Goal: Use online tool/utility: Utilize a website feature to perform a specific function

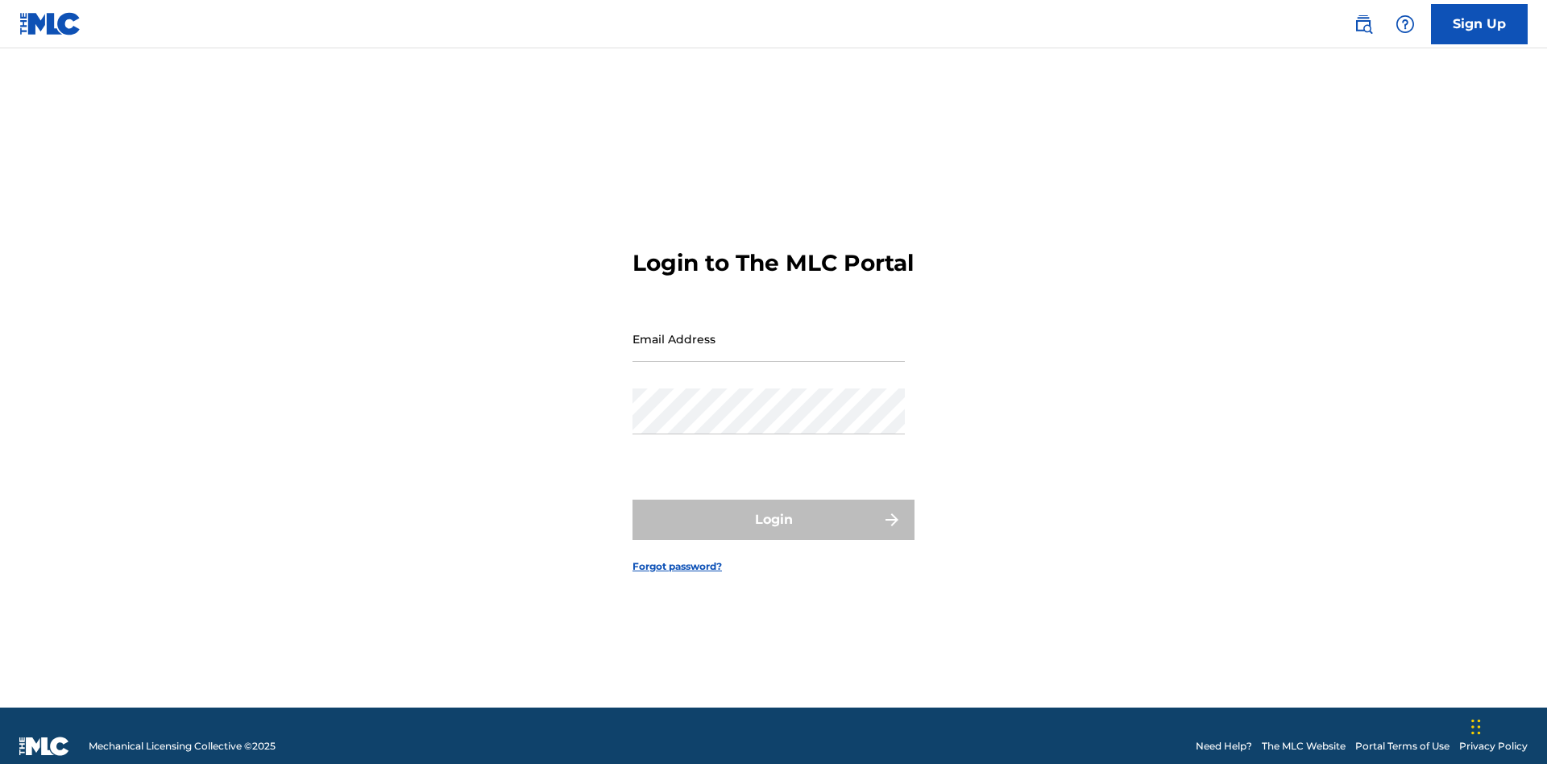
scroll to position [21, 0]
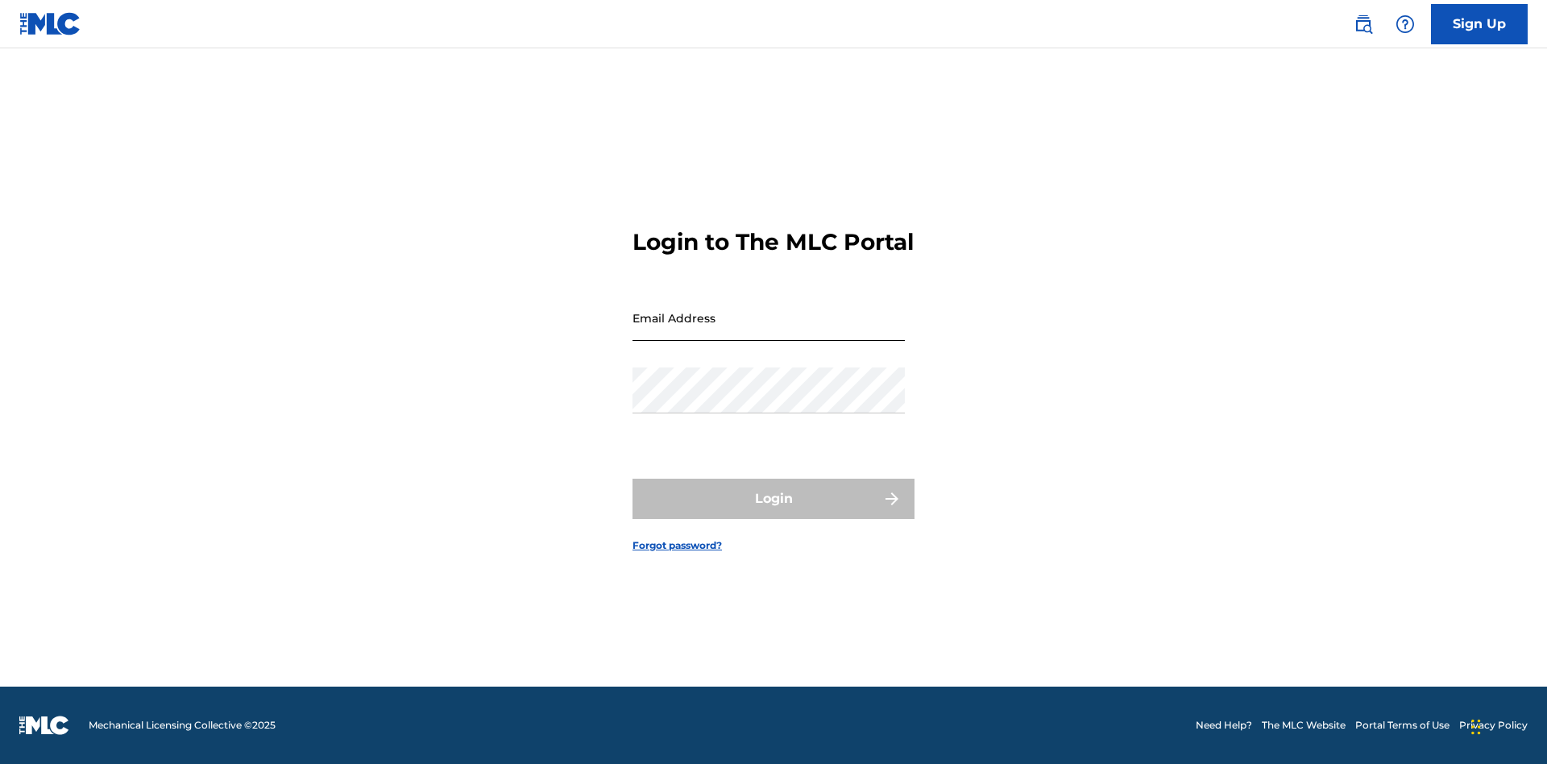
click at [769, 331] on input "Email Address" at bounding box center [768, 318] width 272 height 46
type input "[PERSON_NAME][EMAIL_ADDRESS][PERSON_NAME][DOMAIN_NAME]"
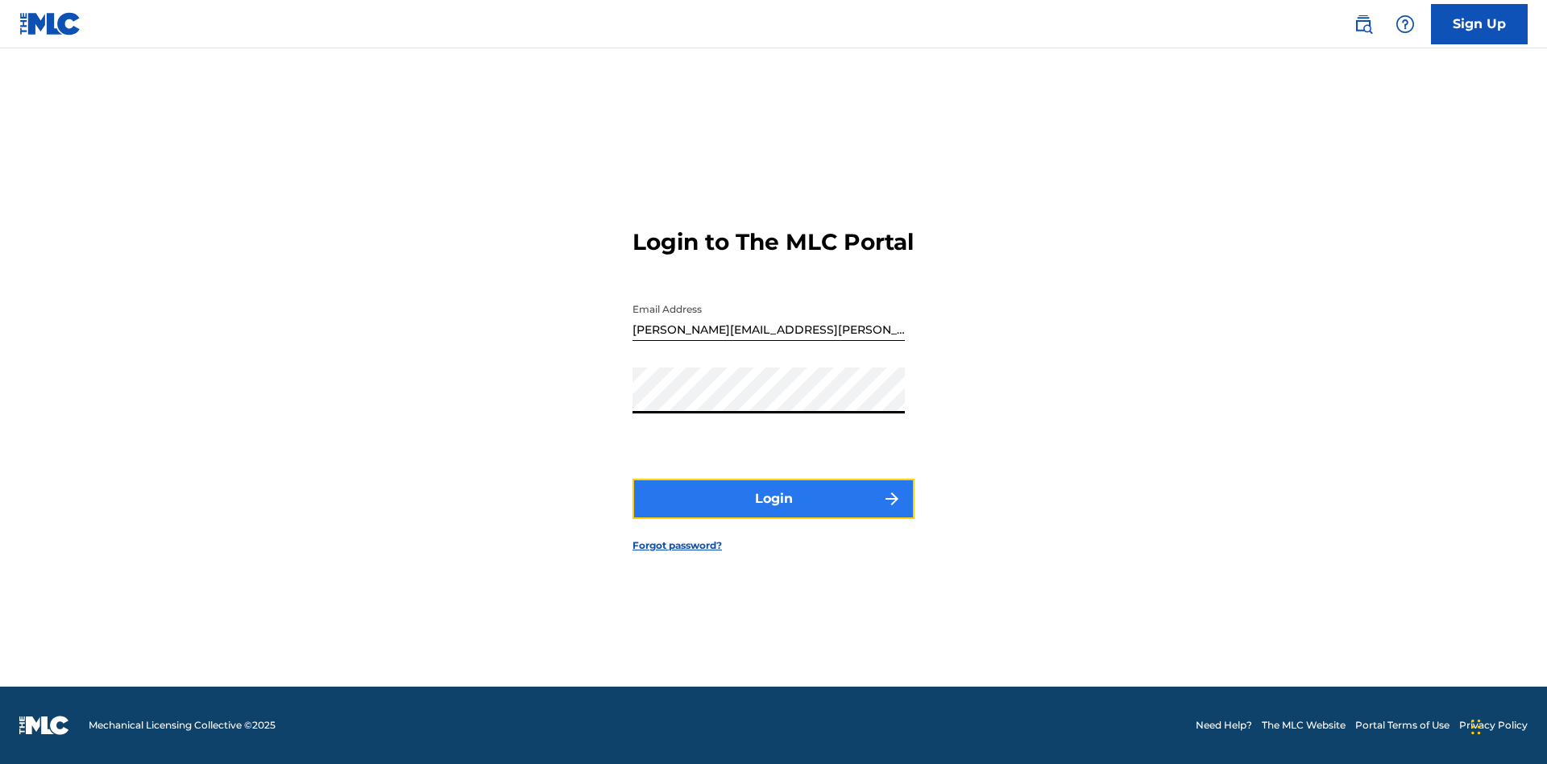
click at [773, 512] on button "Login" at bounding box center [773, 499] width 282 height 40
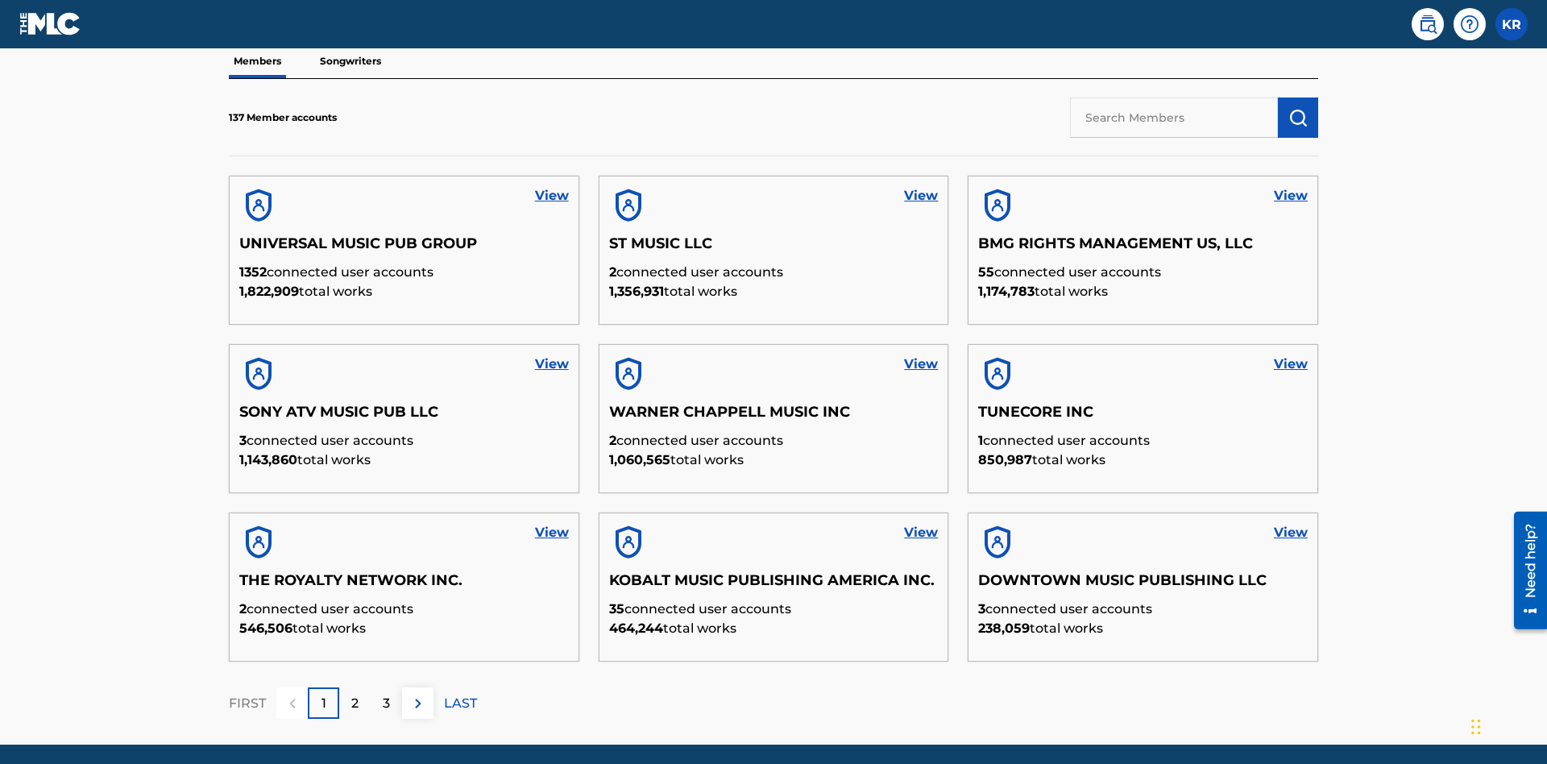
click at [1174, 117] on input "text" at bounding box center [1174, 117] width 208 height 40
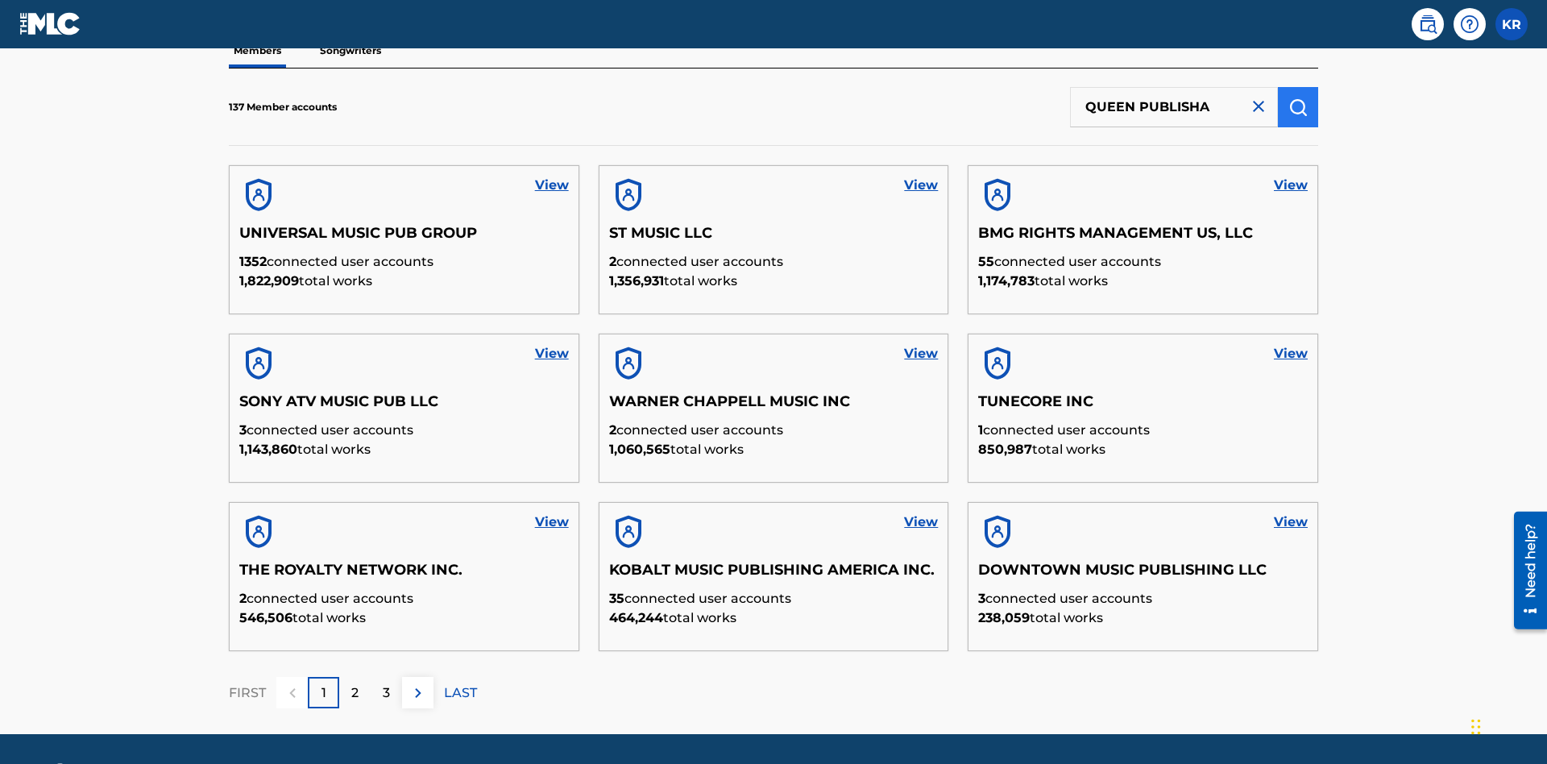
type input "QUEEN PUBLISHA"
click at [1298, 106] on img "submit" at bounding box center [1297, 106] width 19 height 19
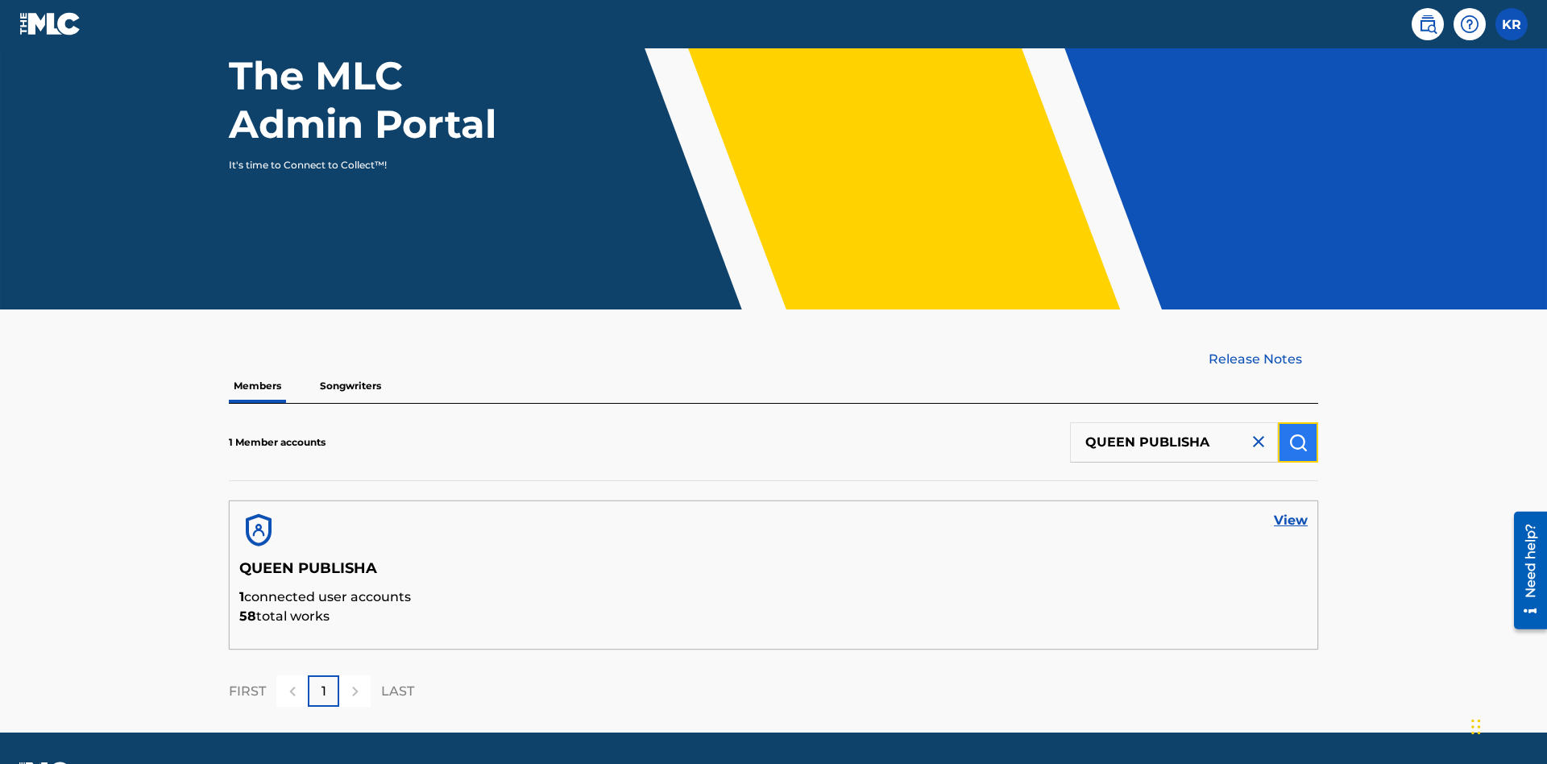
scroll to position [209, 0]
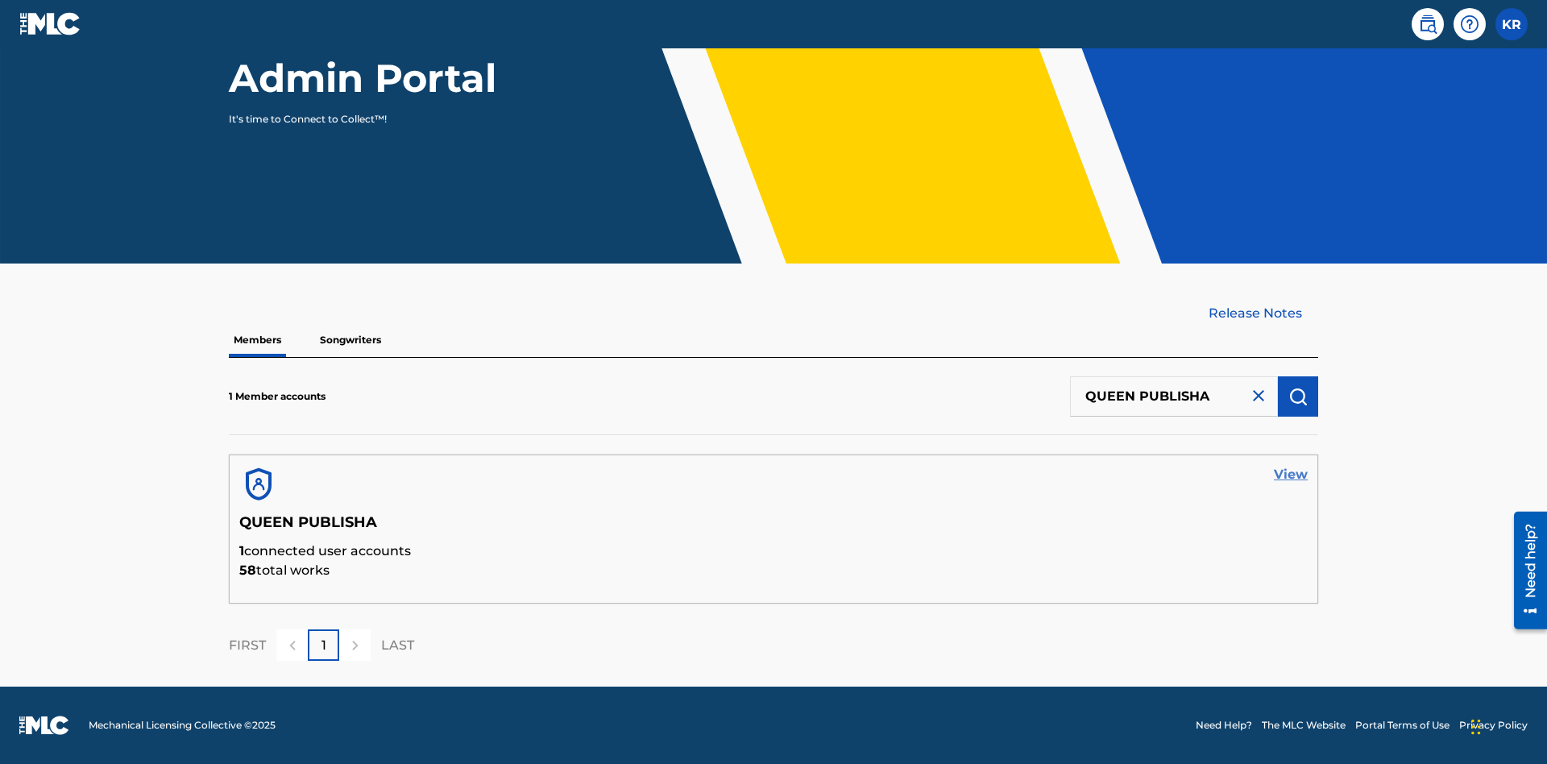
click at [1291, 475] on link "View" at bounding box center [1291, 474] width 34 height 19
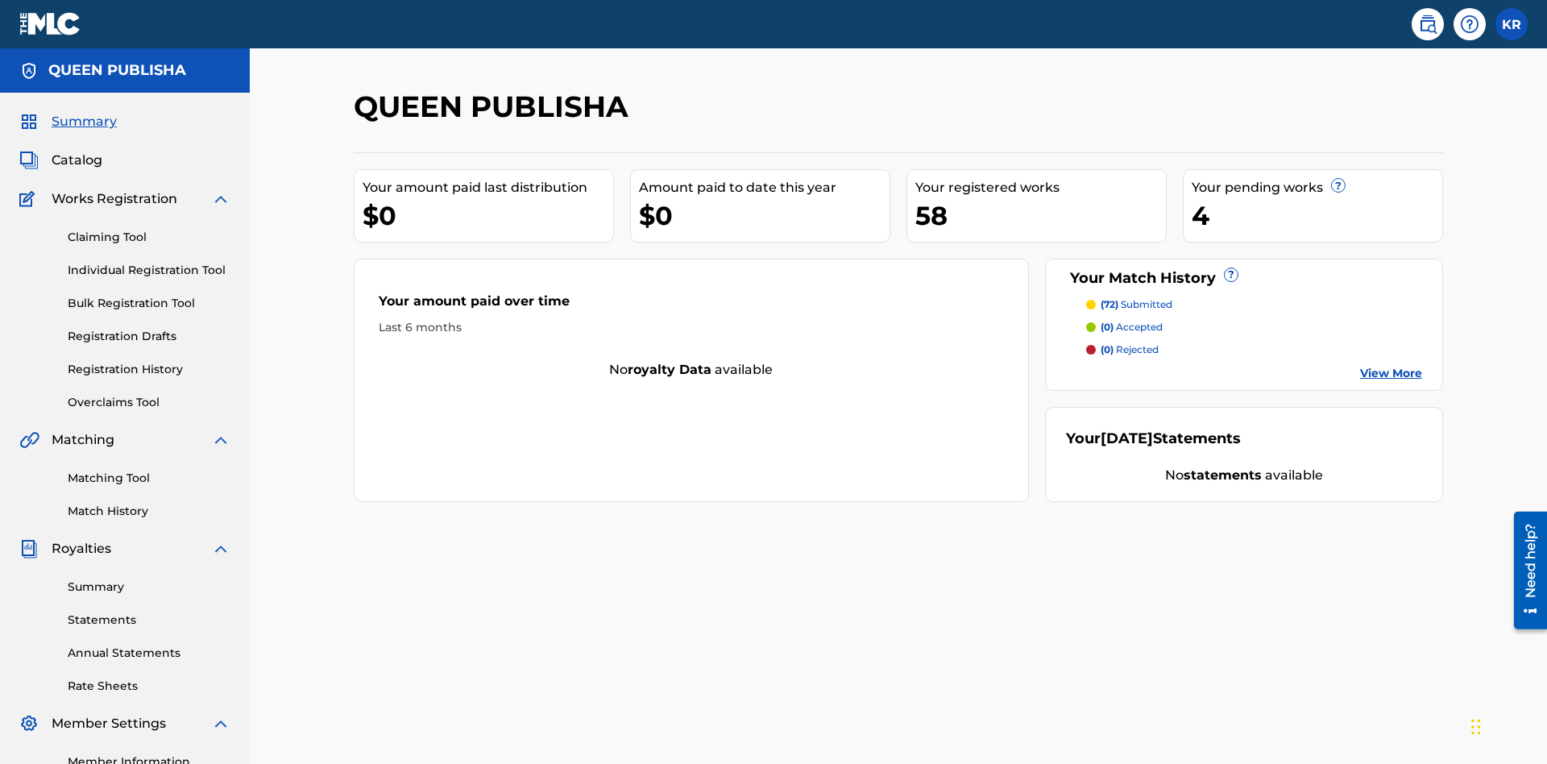
scroll to position [202, 0]
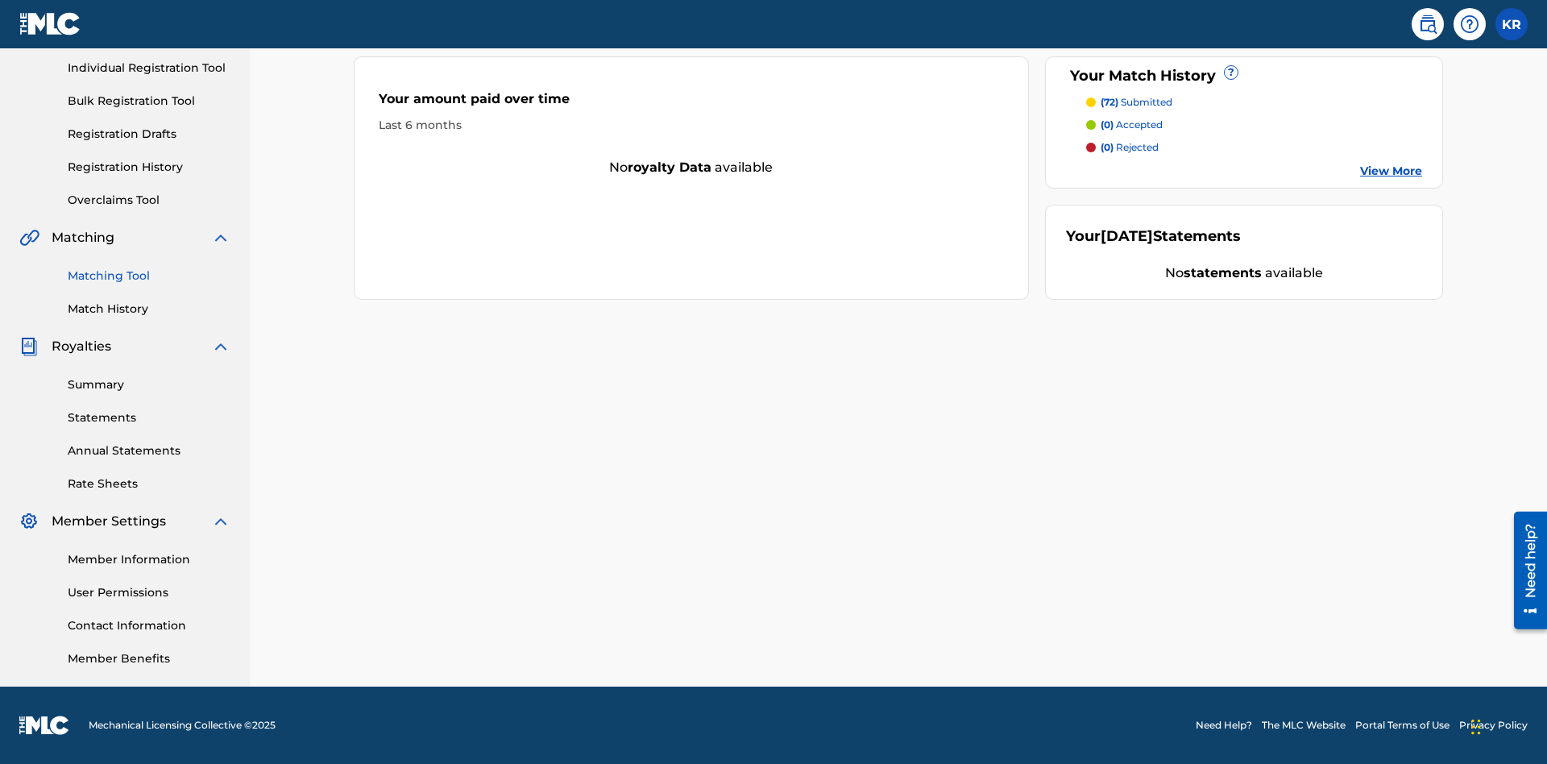
click at [149, 276] on link "Matching Tool" at bounding box center [149, 275] width 163 height 17
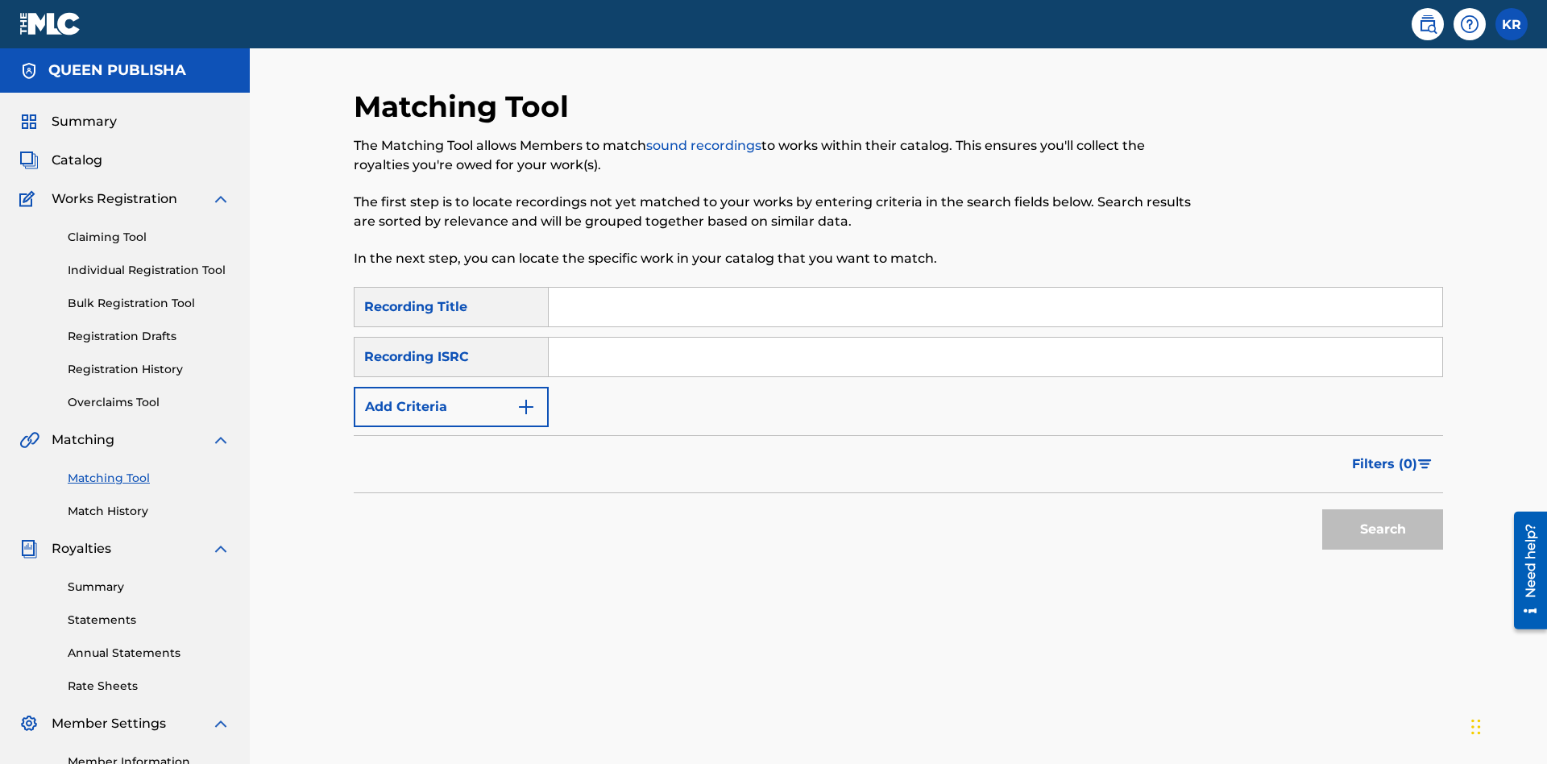
scroll to position [191, 0]
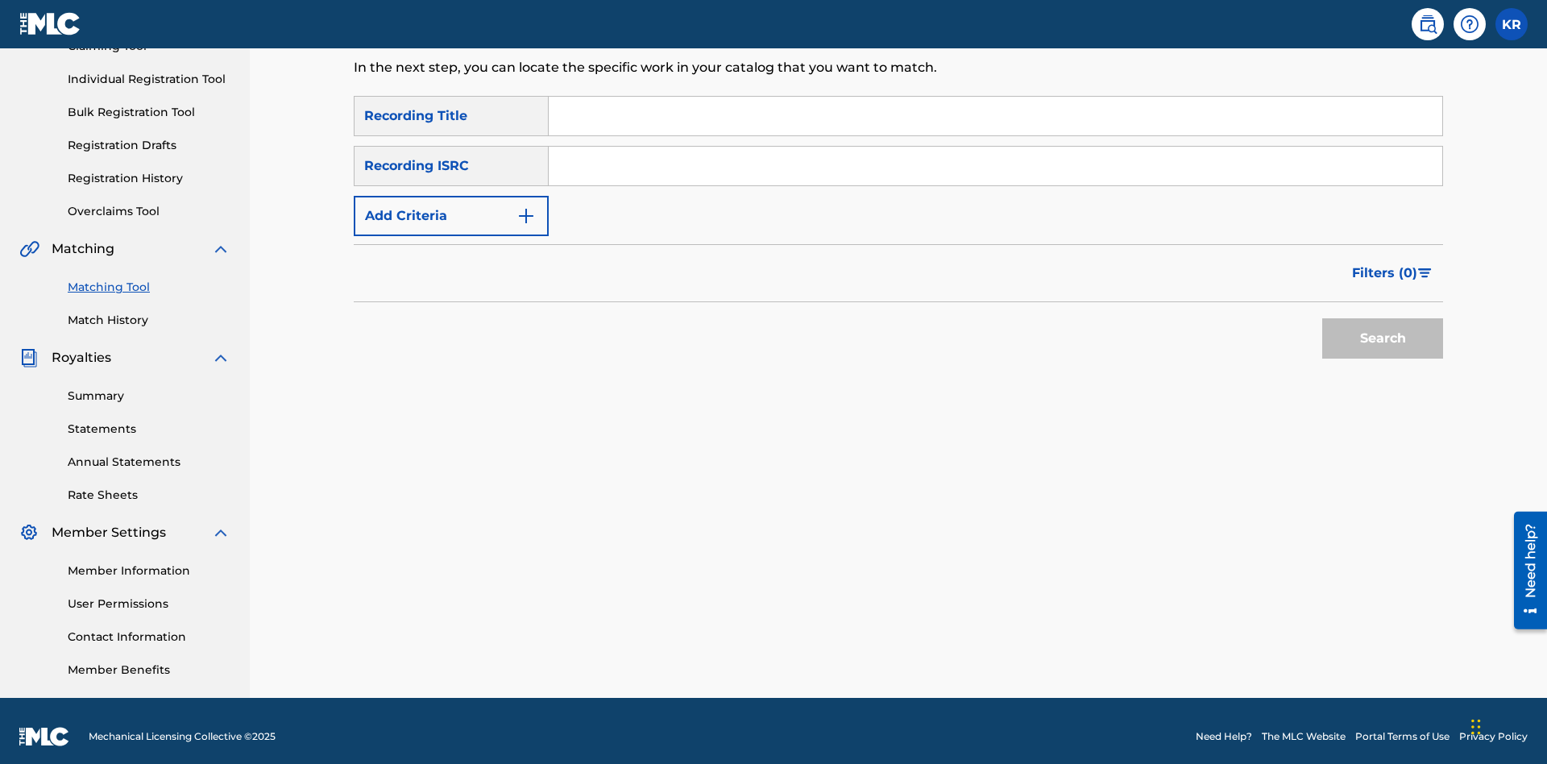
click at [995, 116] on input "Search Form" at bounding box center [995, 116] width 893 height 39
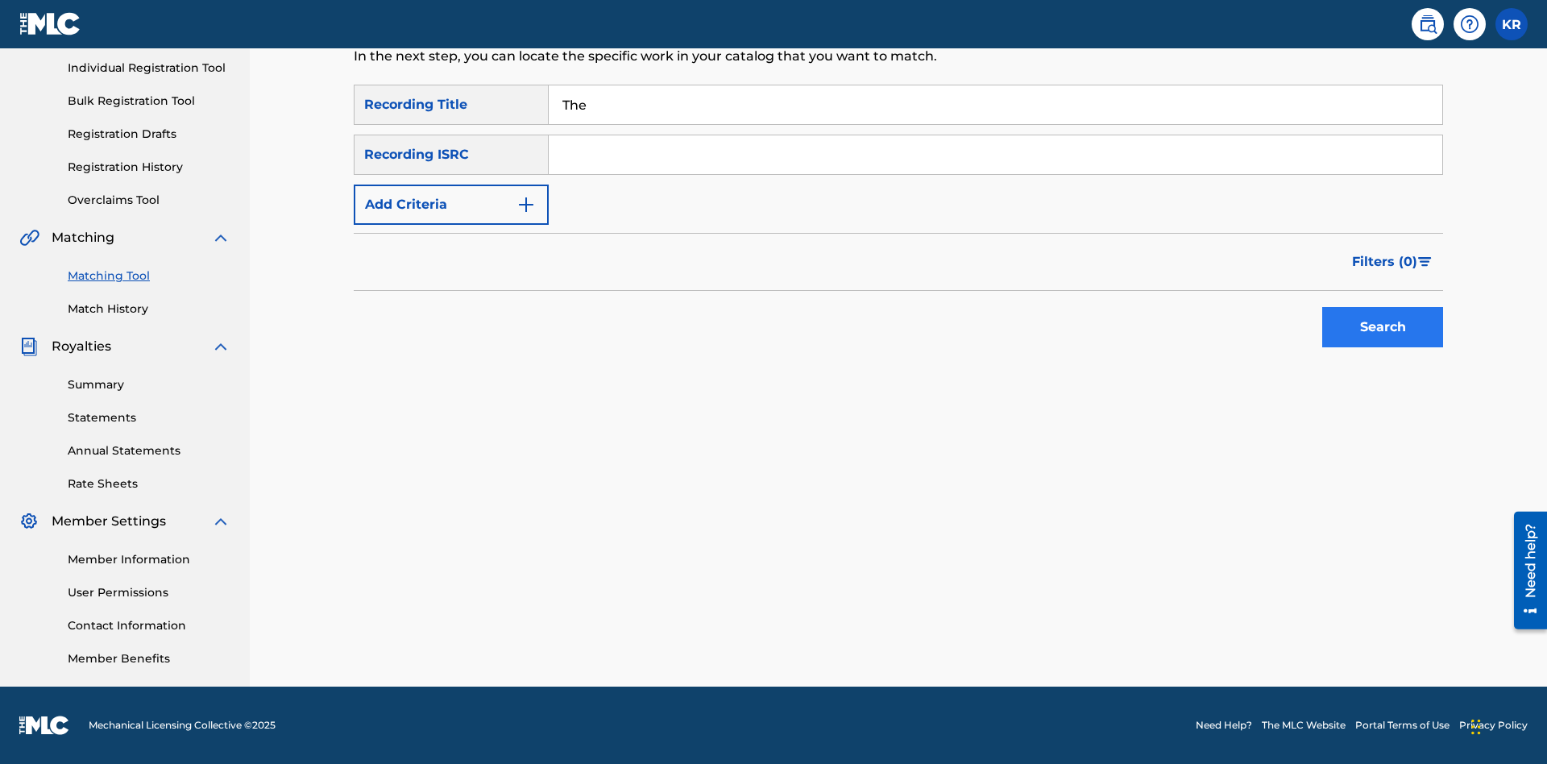
type input "The"
click at [1382, 327] on button "Search" at bounding box center [1382, 327] width 121 height 40
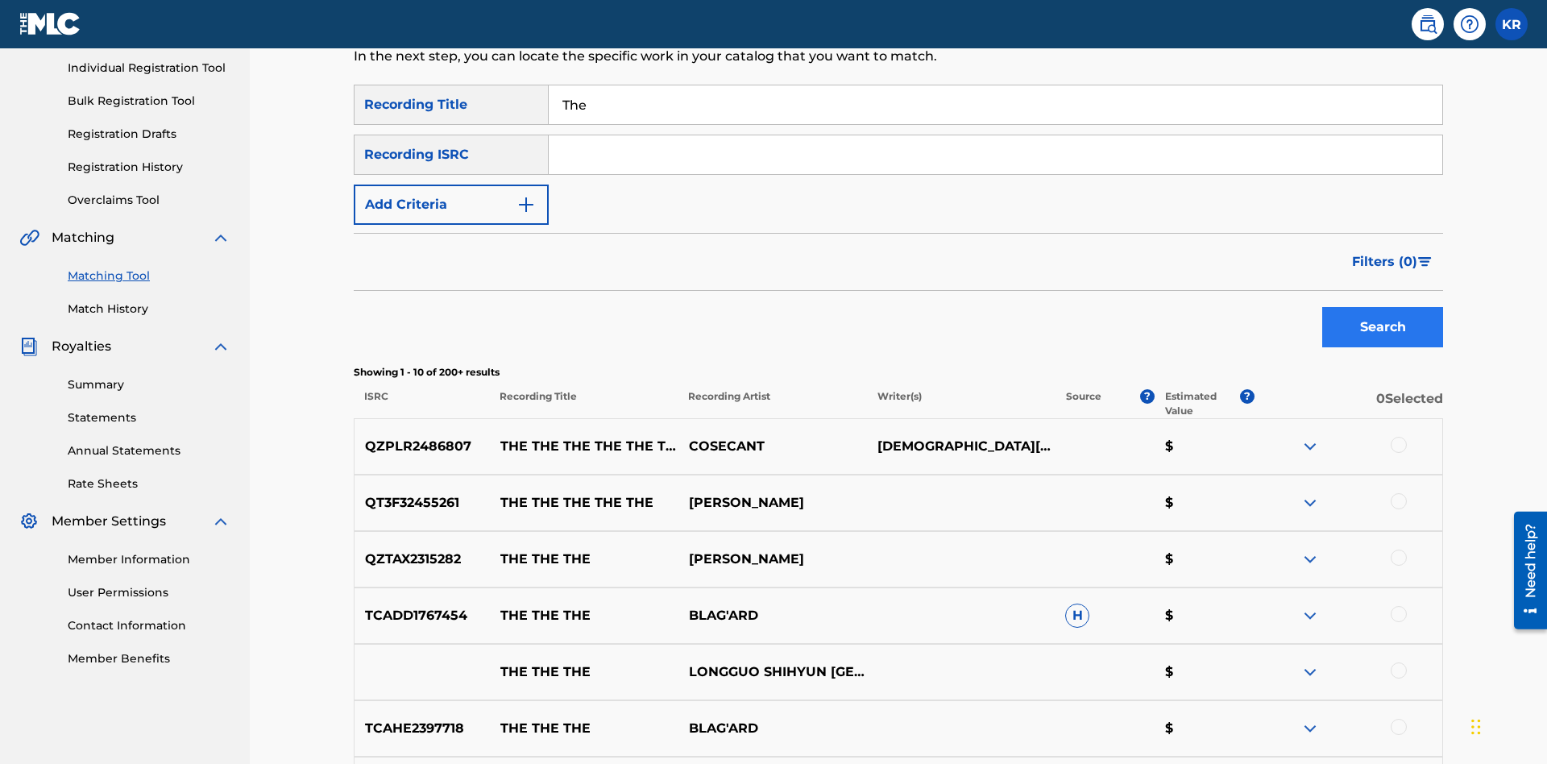
scroll to position [524, 0]
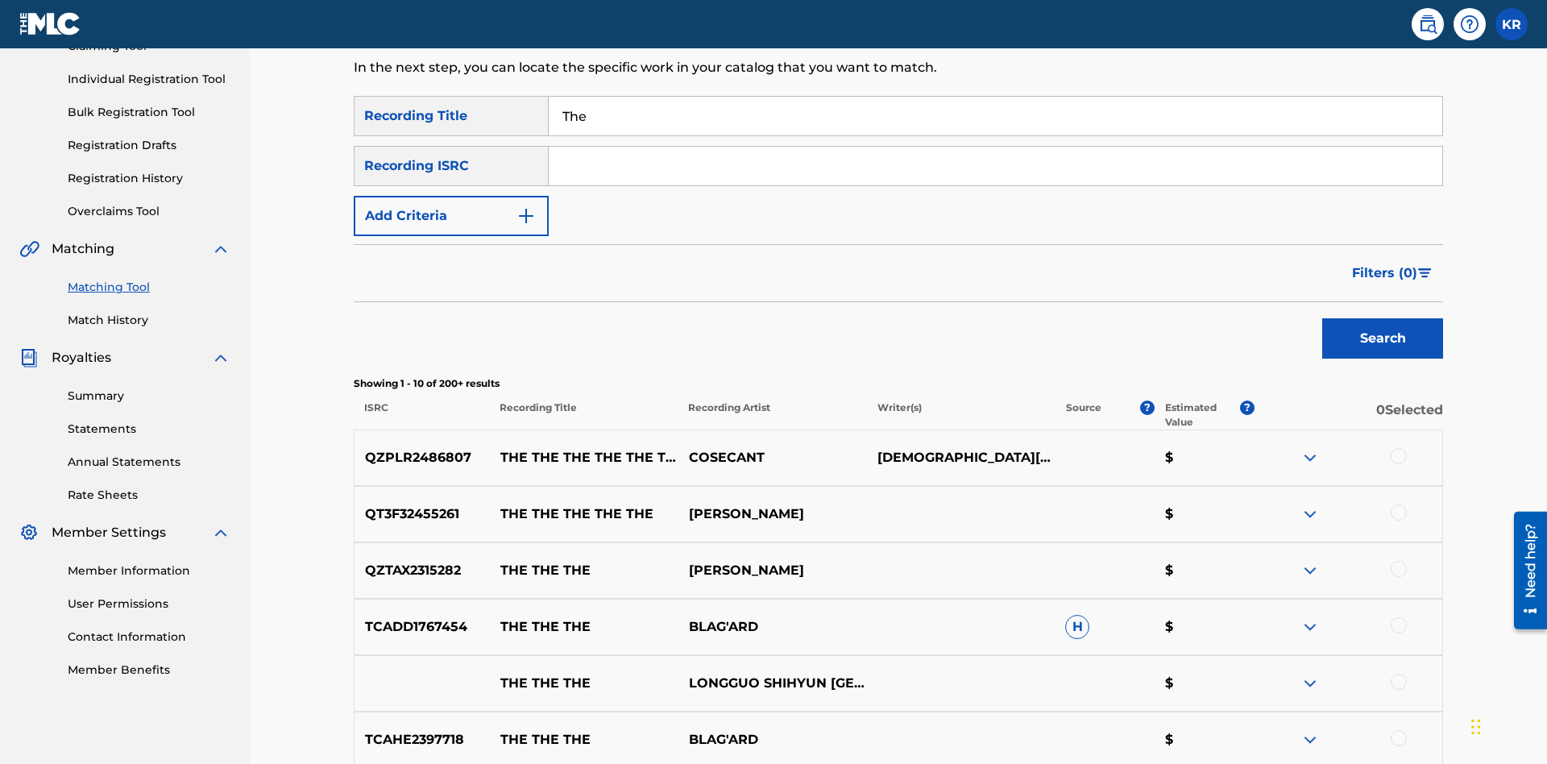
click at [995, 116] on input "The" at bounding box center [995, 116] width 893 height 39
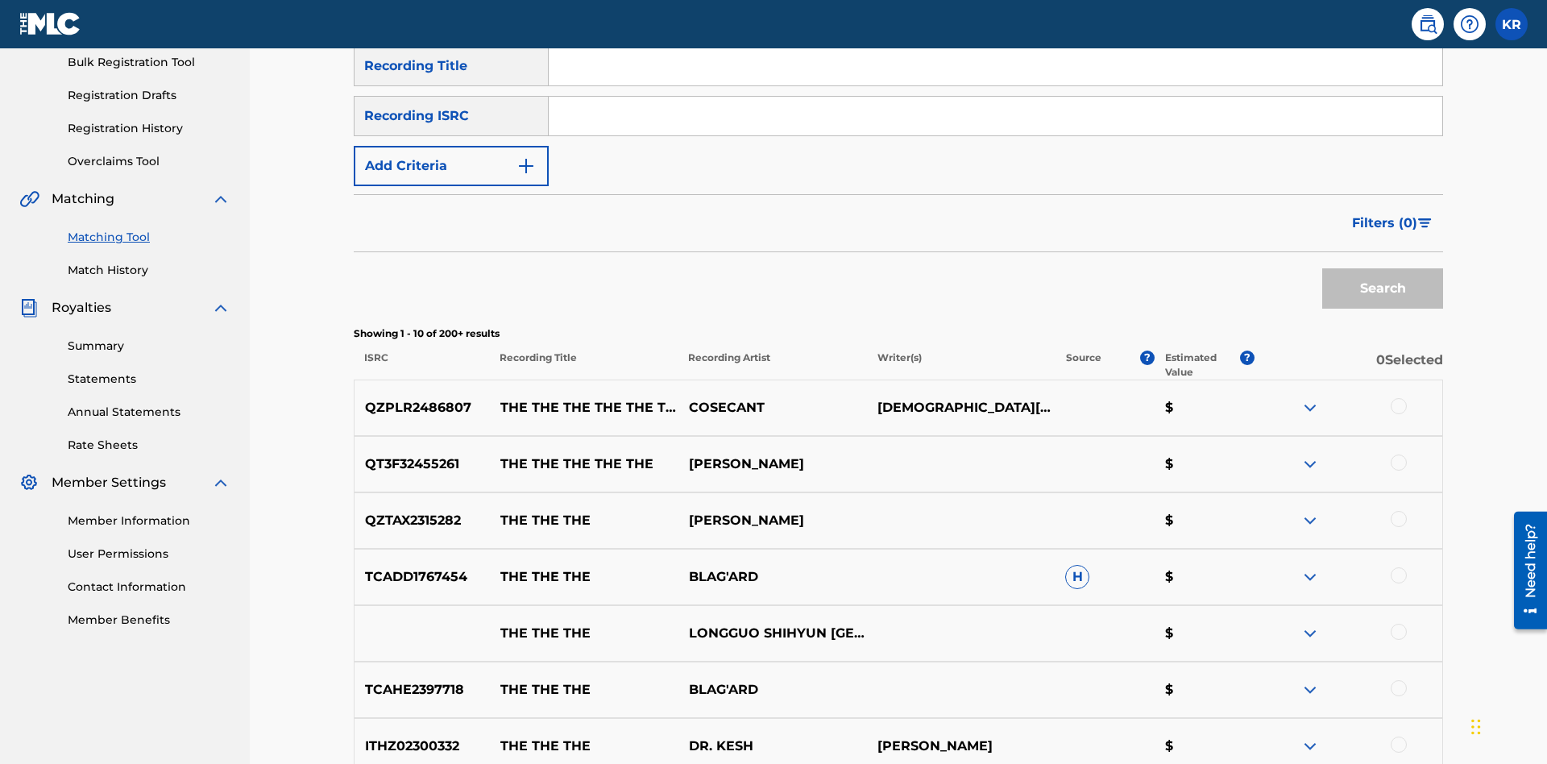
click at [995, 116] on input "Search Form" at bounding box center [995, 116] width 893 height 39
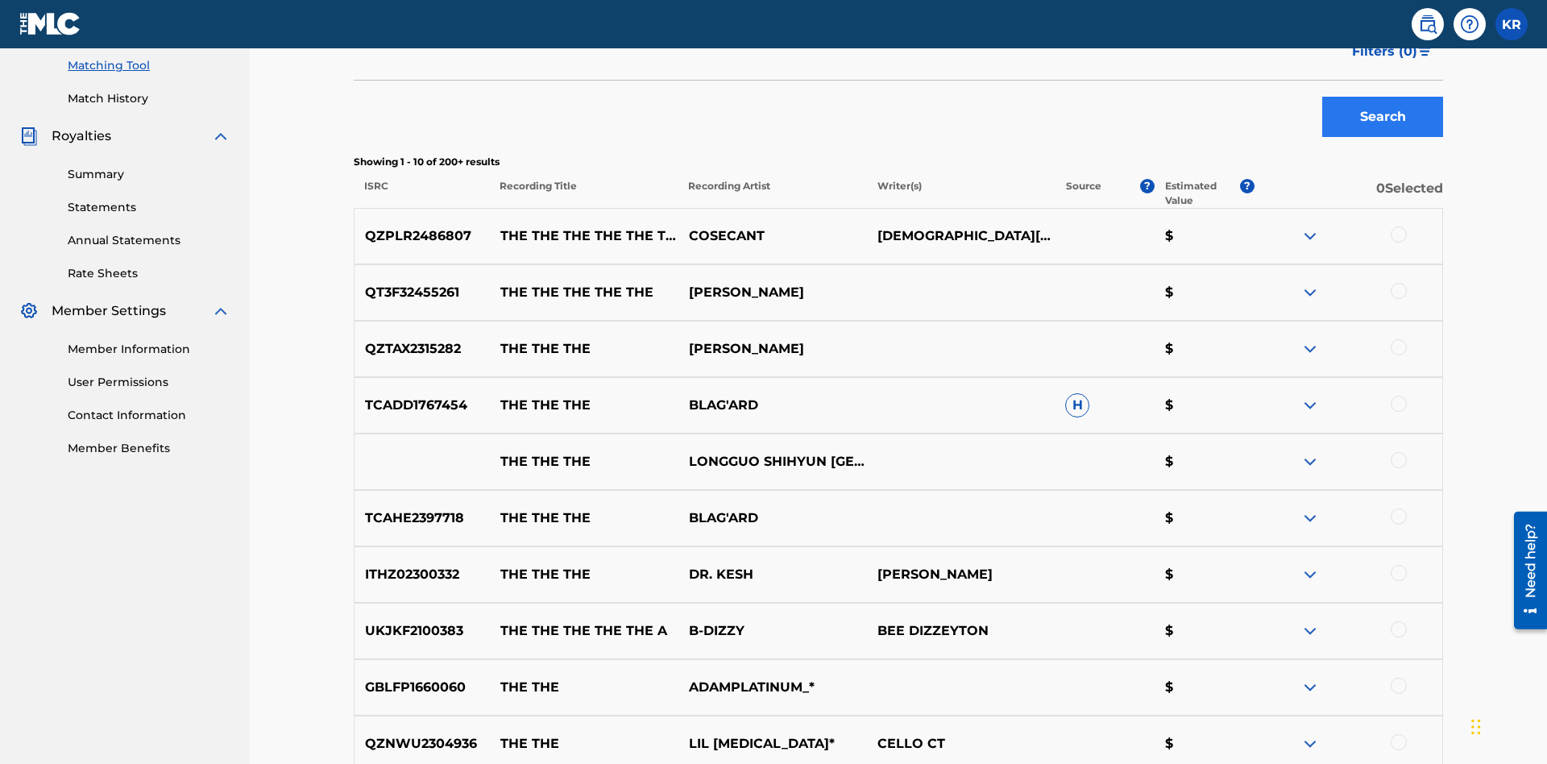
type input "QZPLR2486807"
click at [1382, 117] on button "Search" at bounding box center [1382, 117] width 121 height 40
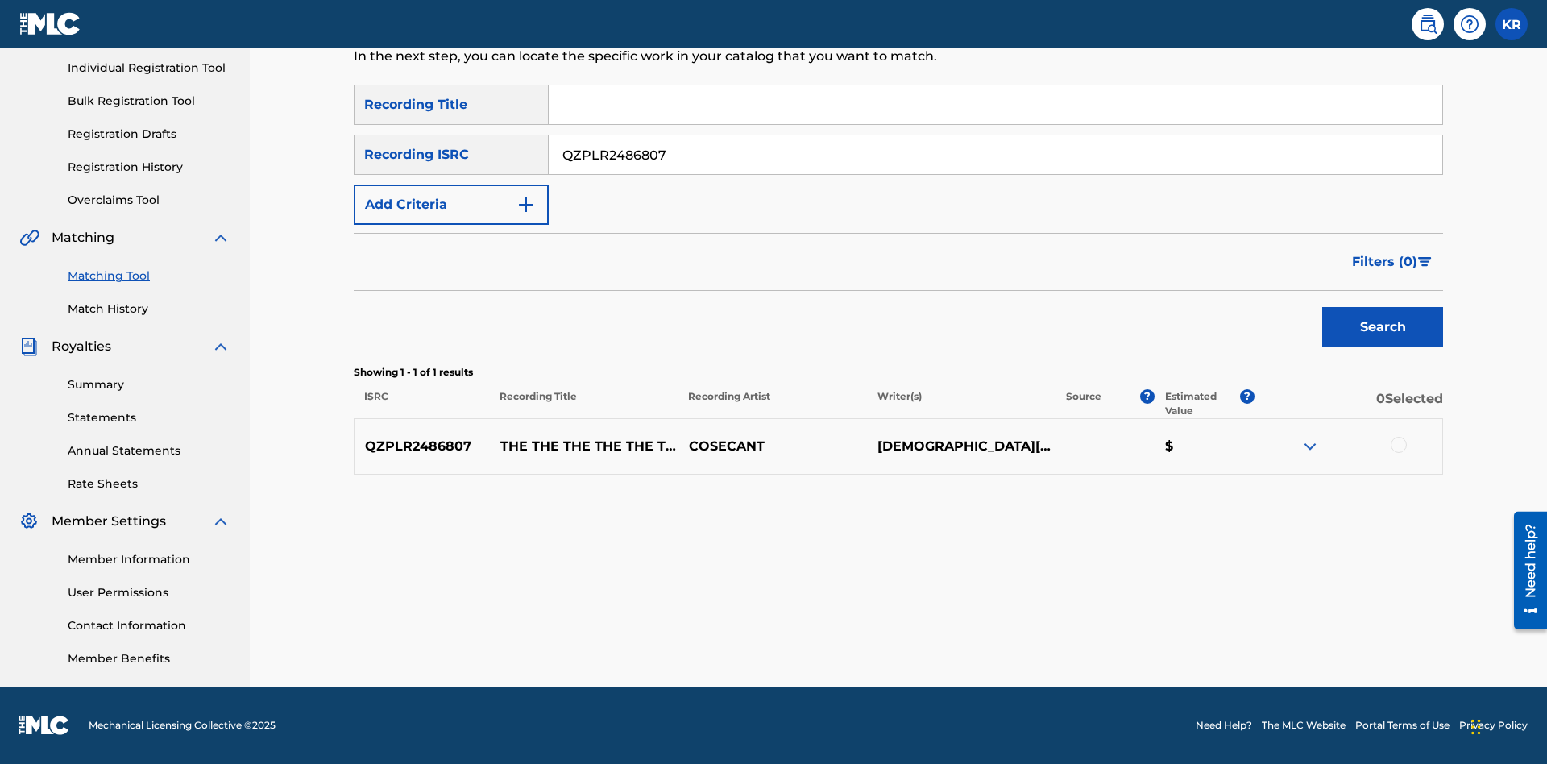
click at [1398, 445] on div at bounding box center [1398, 445] width 16 height 16
click at [1132, 632] on button "Match 1 Group" at bounding box center [1132, 632] width 178 height 40
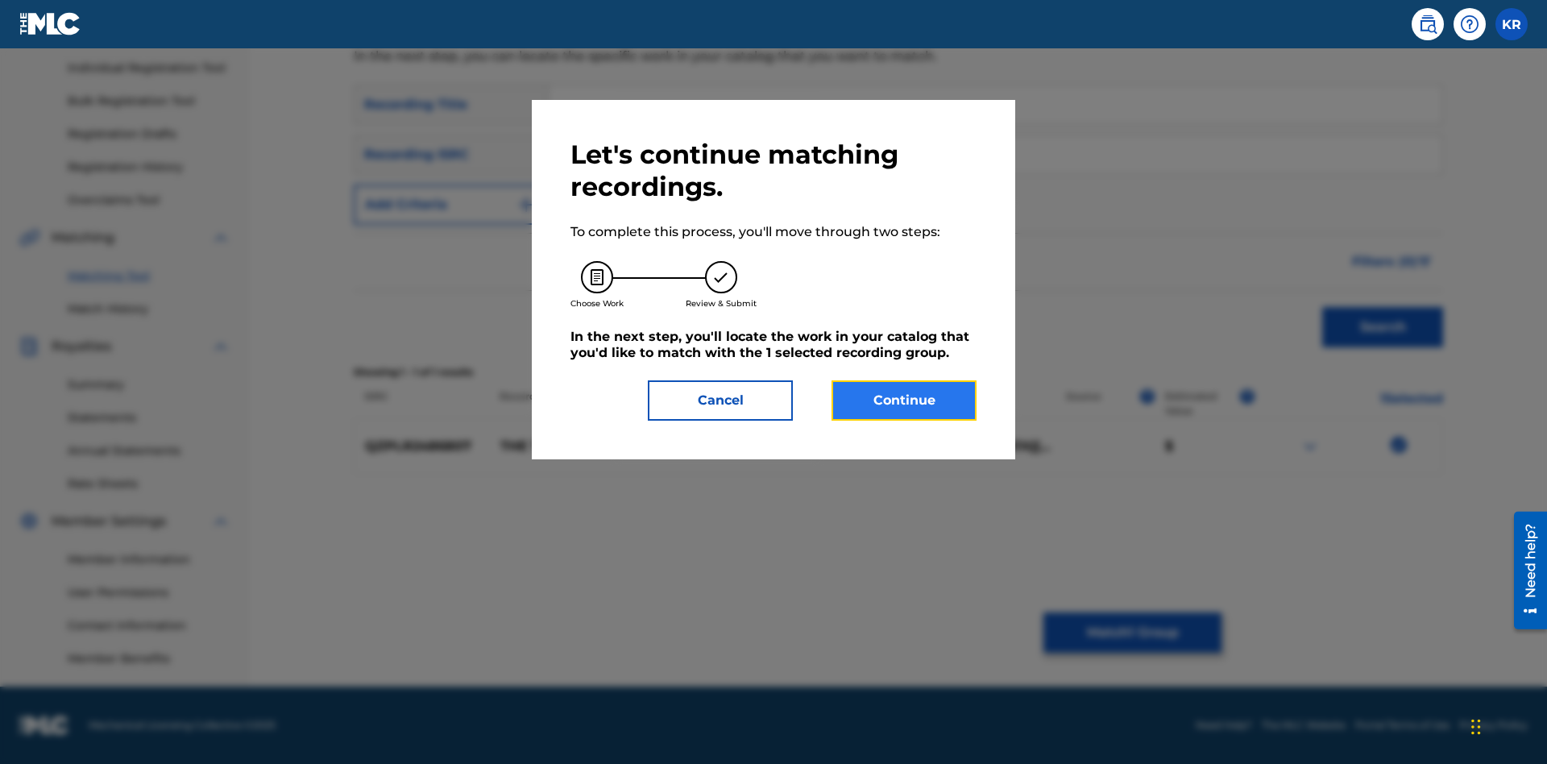
click at [904, 400] on button "Continue" at bounding box center [903, 400] width 145 height 40
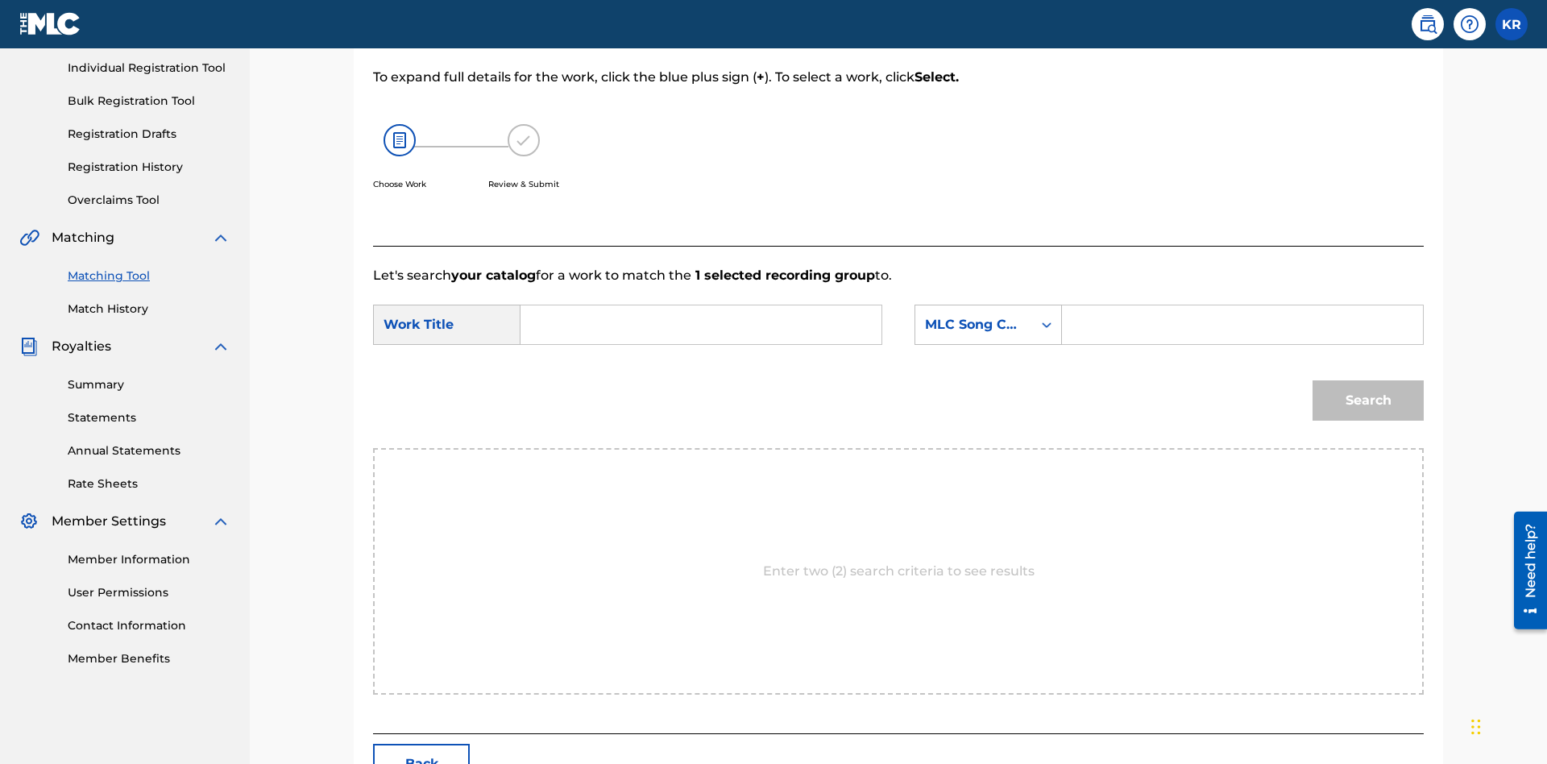
scroll to position [309, 0]
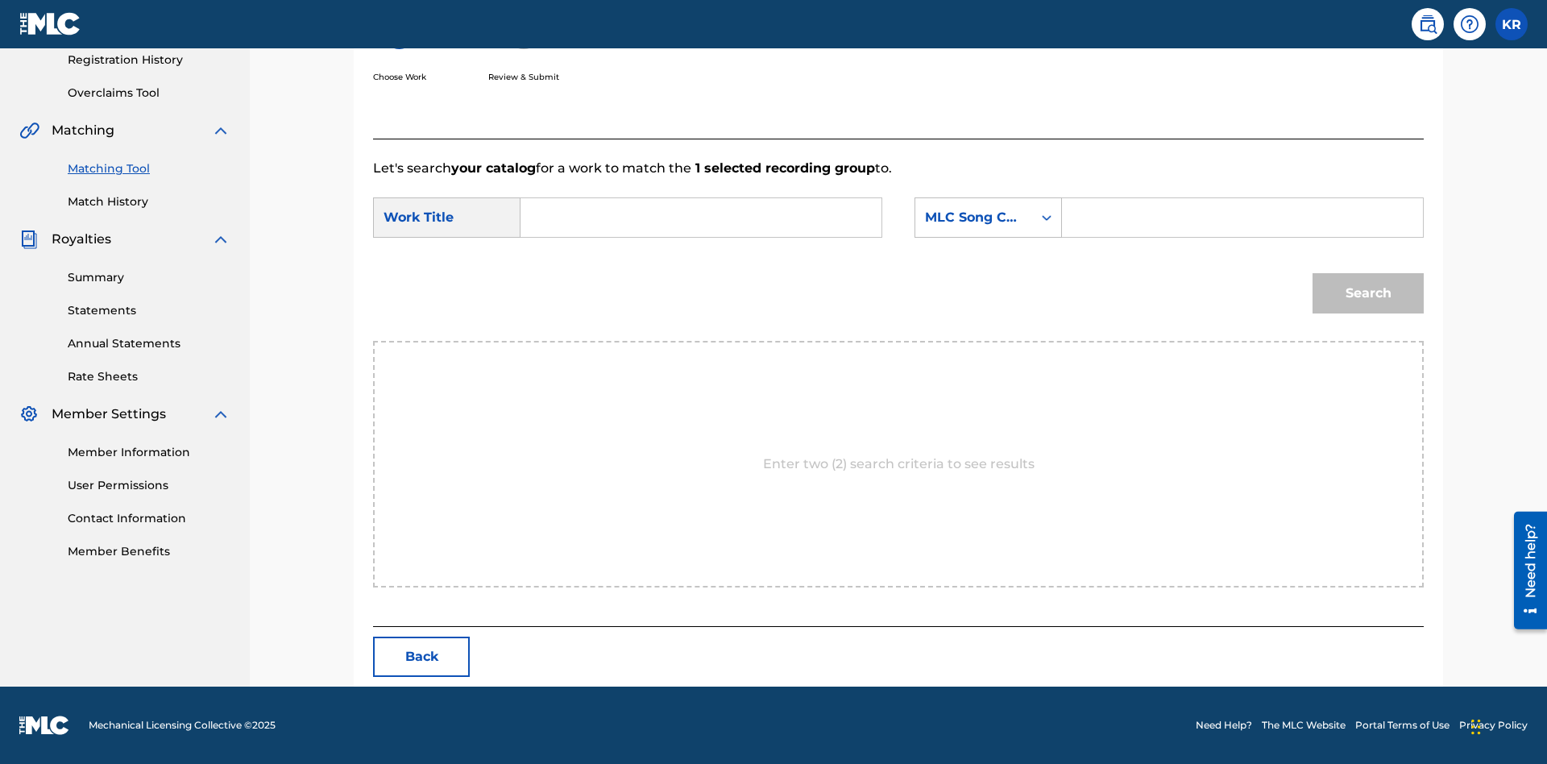
click at [701, 218] on input "Search Form" at bounding box center [701, 217] width 334 height 39
type input "ALL FIELDS FILLED"
click at [1241, 218] on input "Search Form" at bounding box center [1242, 217] width 334 height 39
type input "FE4B37"
click at [1368, 293] on button "Search" at bounding box center [1367, 293] width 111 height 40
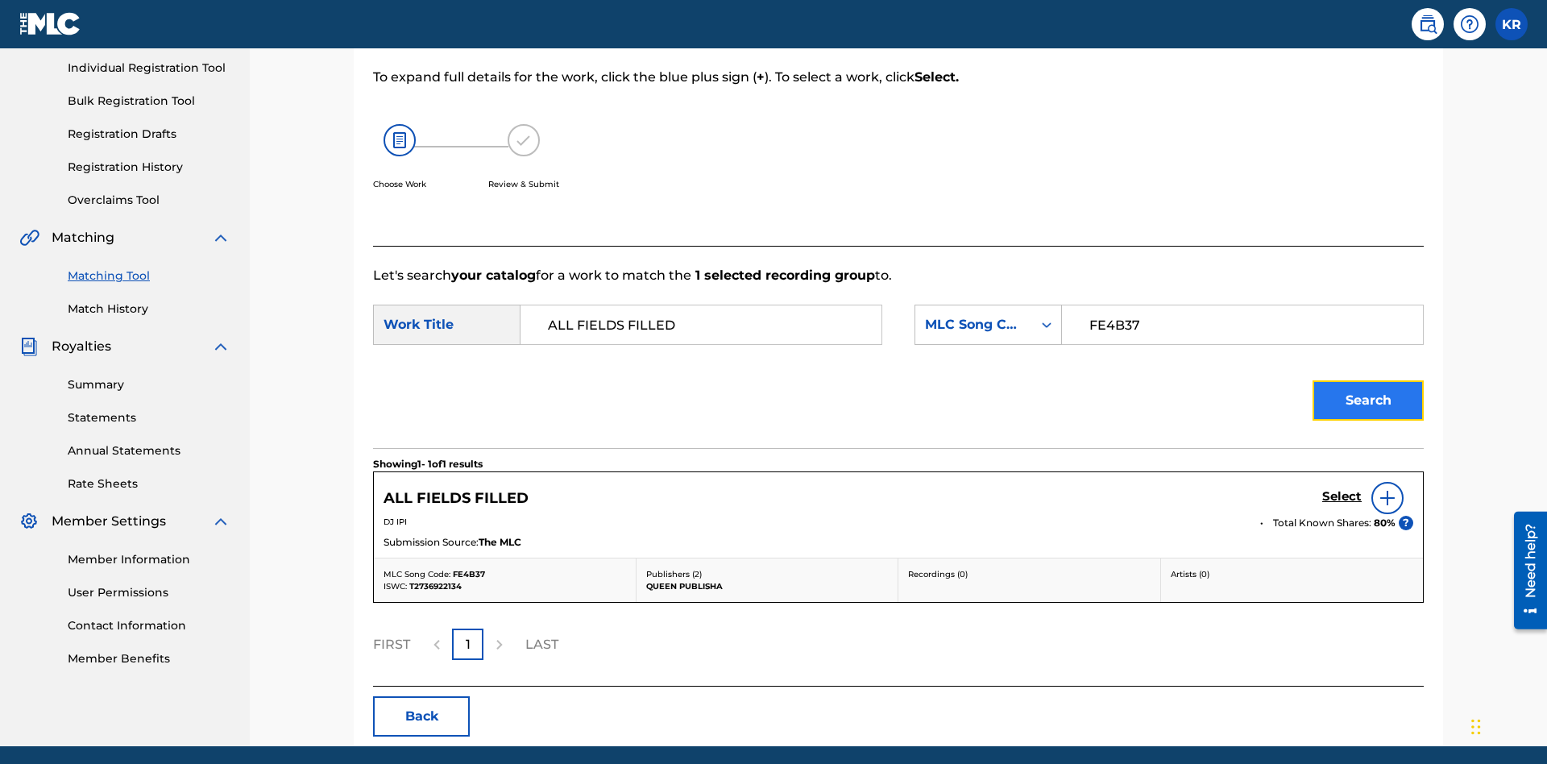
scroll to position [262, 0]
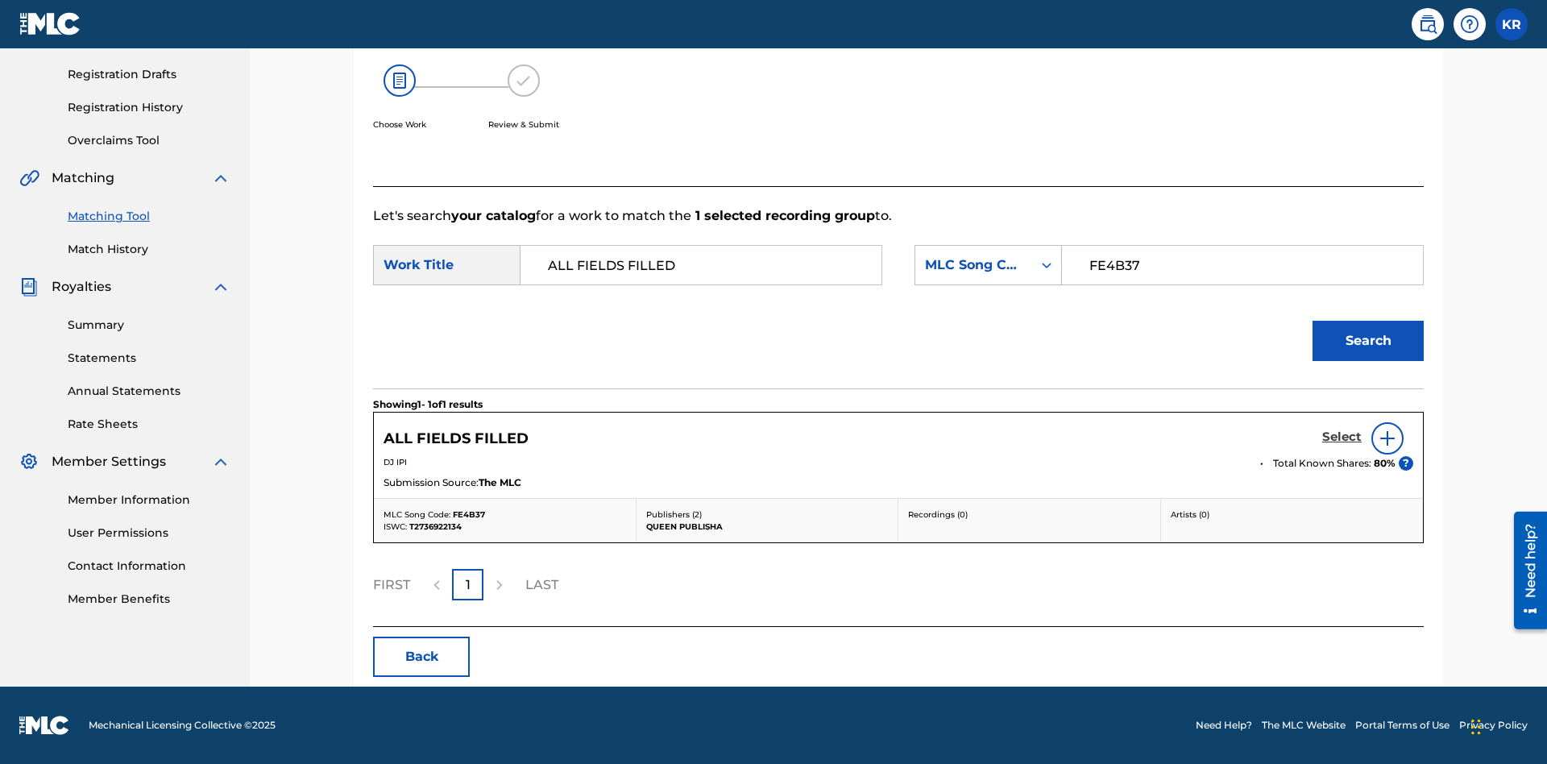
click at [1341, 437] on h5 "Select" at bounding box center [1341, 436] width 39 height 15
